Goal: Transaction & Acquisition: Purchase product/service

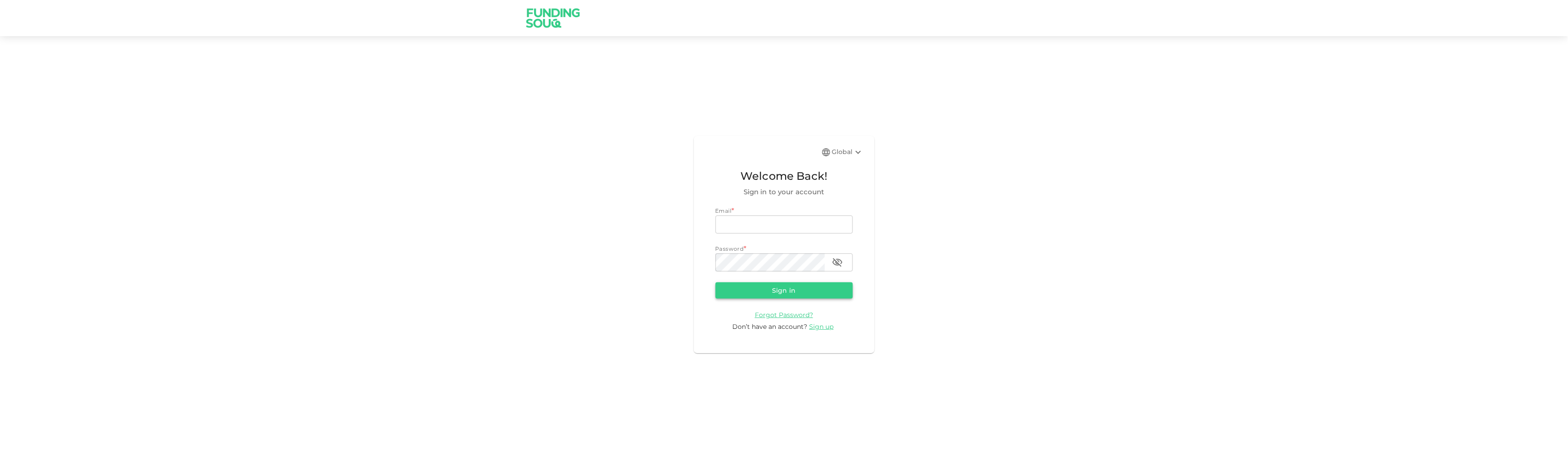
type input "[EMAIL_ADDRESS][DOMAIN_NAME]"
click at [834, 289] on button "Sign in" at bounding box center [784, 291] width 137 height 16
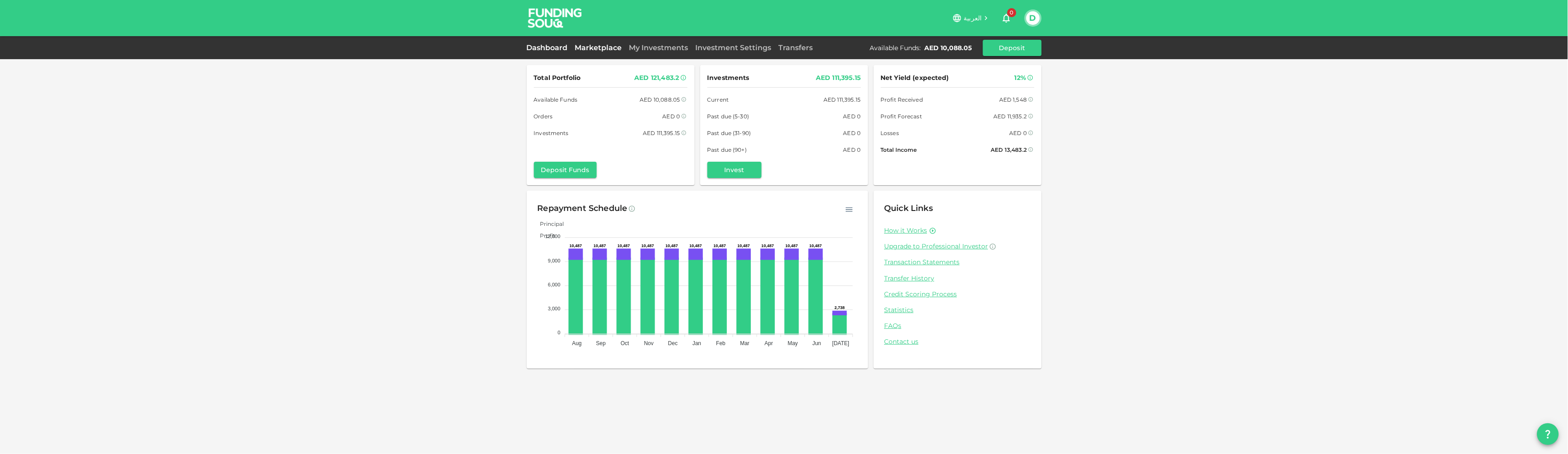
click at [602, 46] on link "Marketplace" at bounding box center [598, 48] width 55 height 9
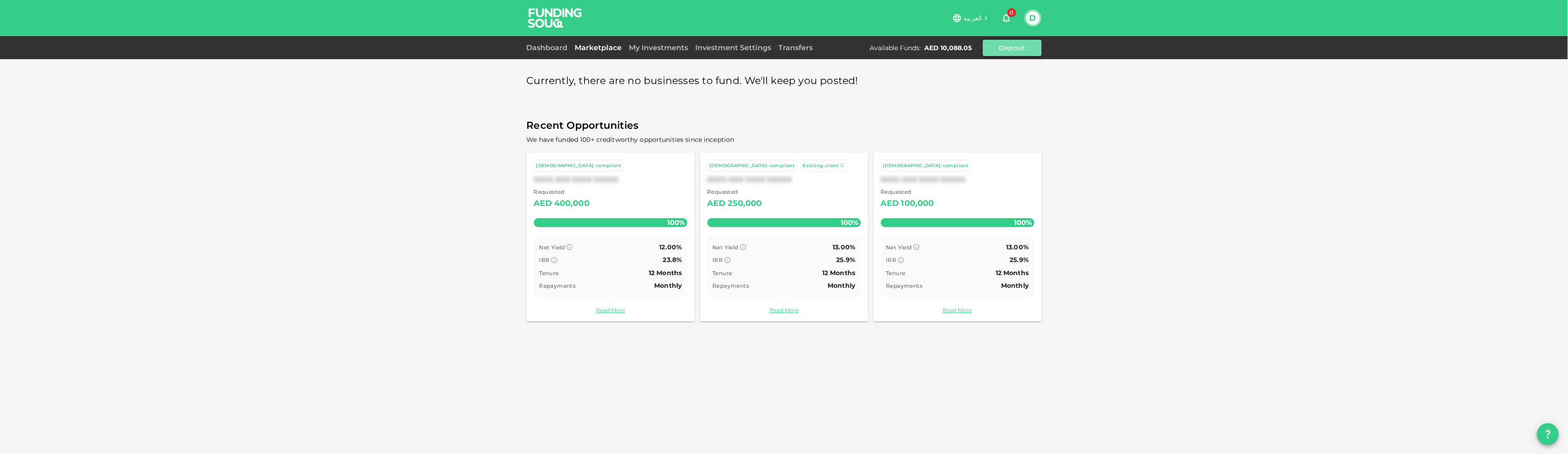
click at [1013, 44] on button "Deposit" at bounding box center [1012, 48] width 59 height 16
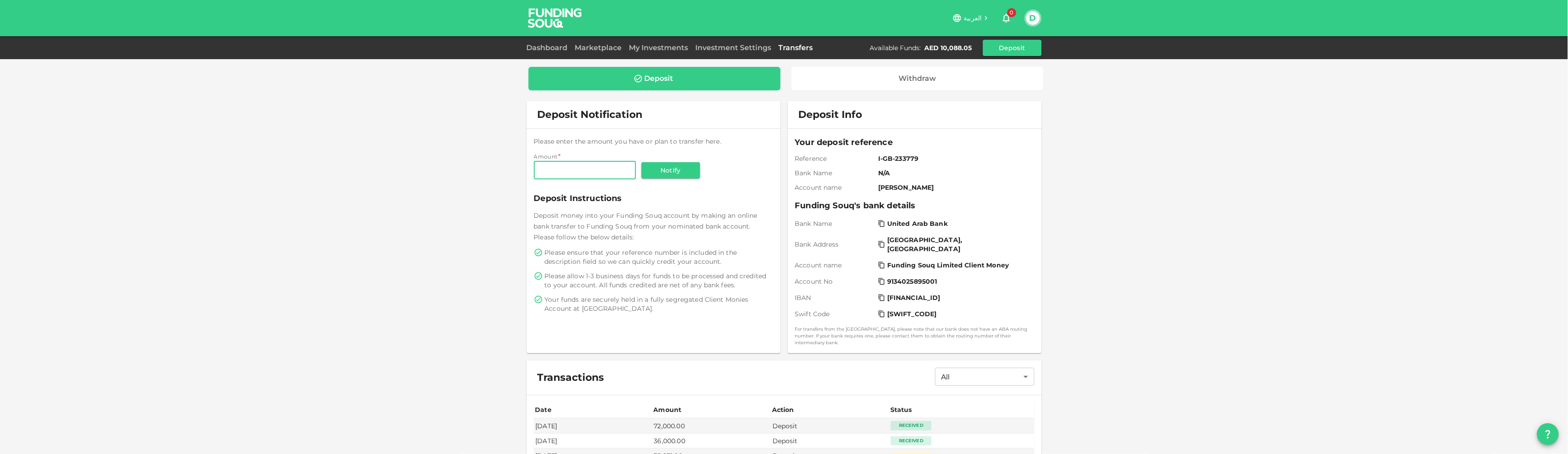
scroll to position [69, 0]
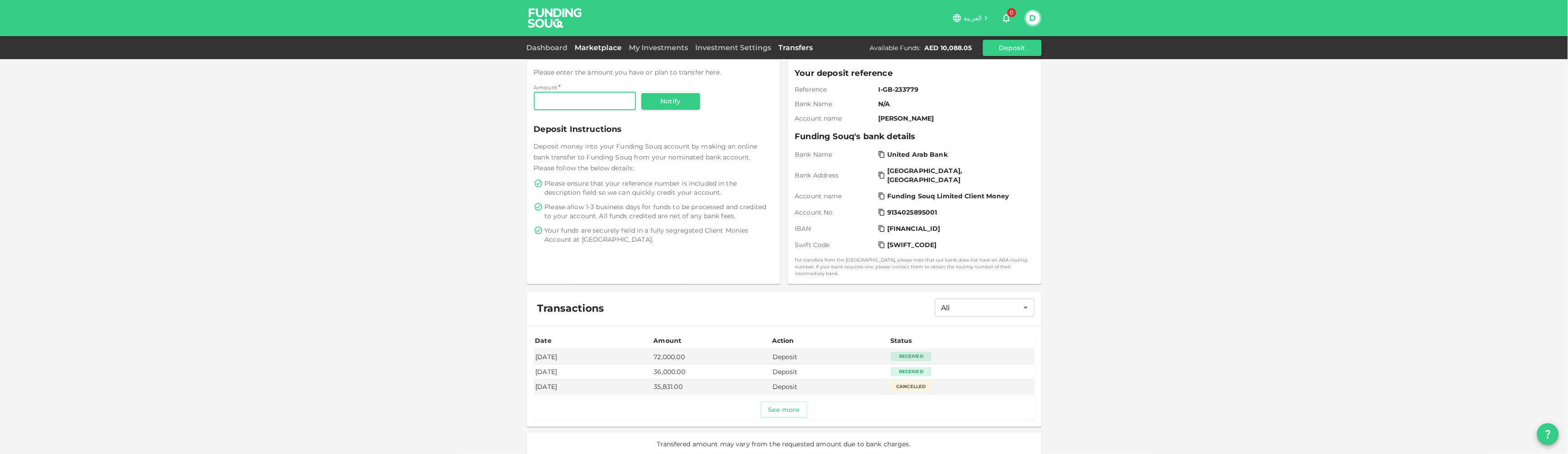
click at [595, 50] on link "Marketplace" at bounding box center [598, 48] width 55 height 9
